Goal: Use online tool/utility: Utilize a website feature to perform a specific function

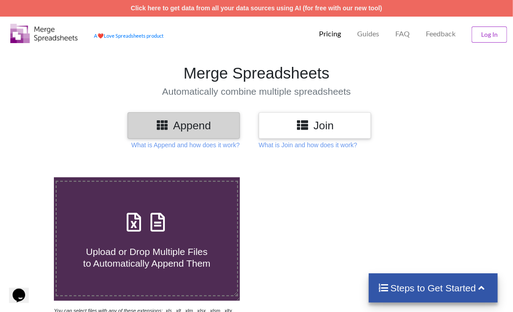
click at [163, 223] on icon at bounding box center [158, 217] width 22 height 19
click at [33, 177] on input "Upload or Drop Multiple Files to Automatically Append Them" at bounding box center [33, 177] width 0 height 0
type input "C:\fakepath\Task-report-25-09-2025T17_49.csv"
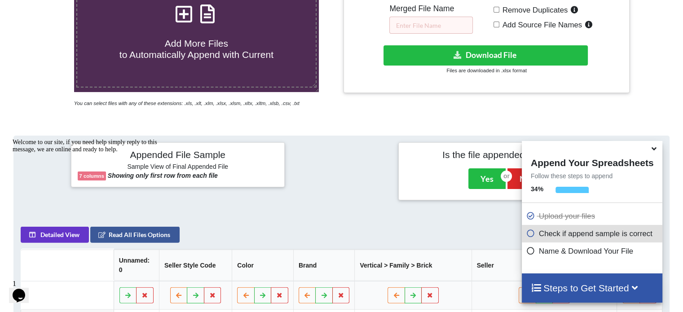
scroll to position [174, 0]
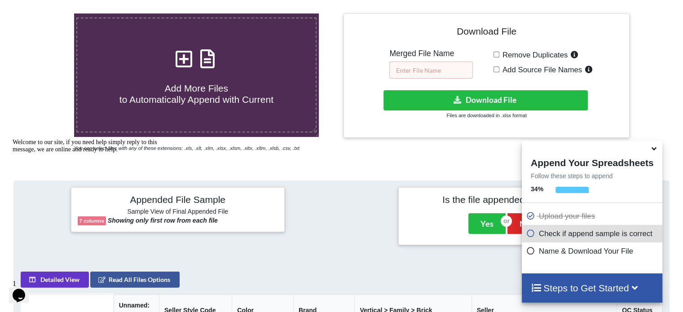
click at [437, 69] on input "text" at bounding box center [431, 70] width 84 height 17
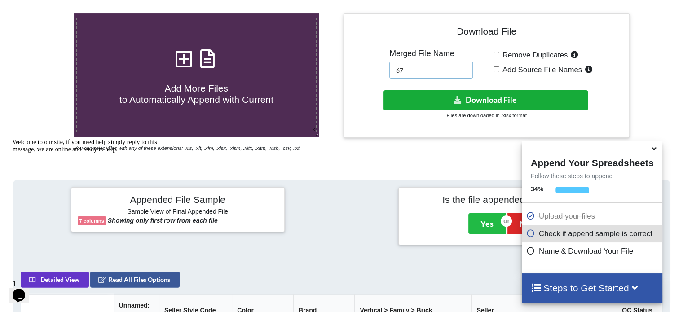
type input "67"
click at [440, 100] on button "Download File" at bounding box center [485, 100] width 204 height 20
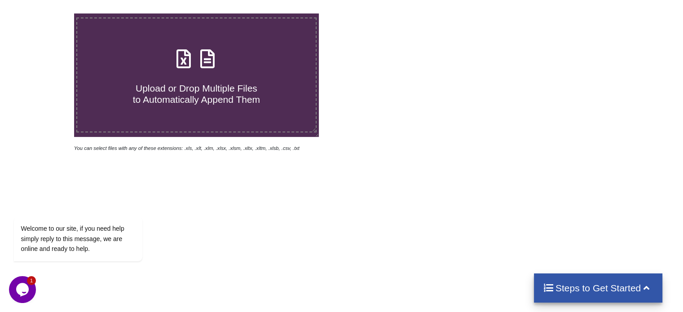
click at [210, 59] on icon at bounding box center [207, 54] width 22 height 19
click at [47, 13] on input "Upload or Drop Multiple Files to Automatically Append Them" at bounding box center [47, 13] width 0 height 0
type input "C:\fakepath\Task-report-25-09-2025T18_17.csv"
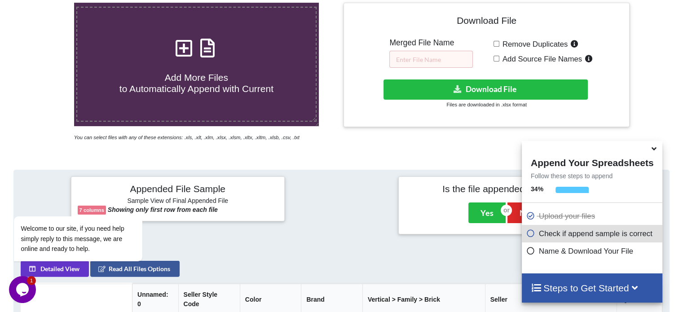
scroll to position [130, 0]
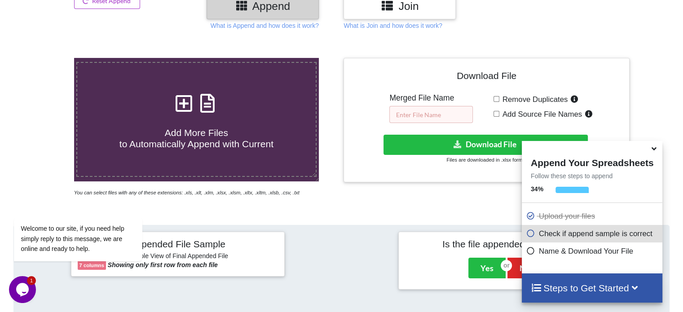
click at [419, 116] on input "text" at bounding box center [431, 114] width 84 height 17
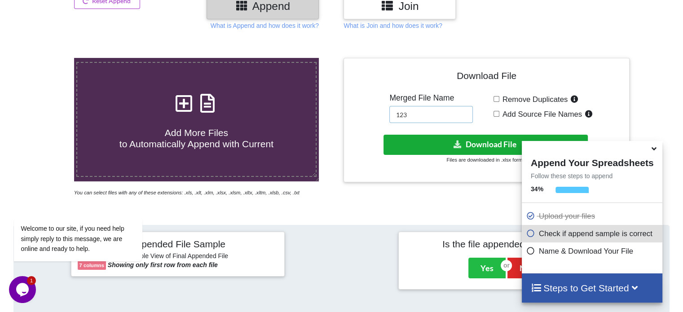
type input "123"
click at [437, 145] on button "Download File" at bounding box center [485, 145] width 204 height 20
